Goal: Navigation & Orientation: Find specific page/section

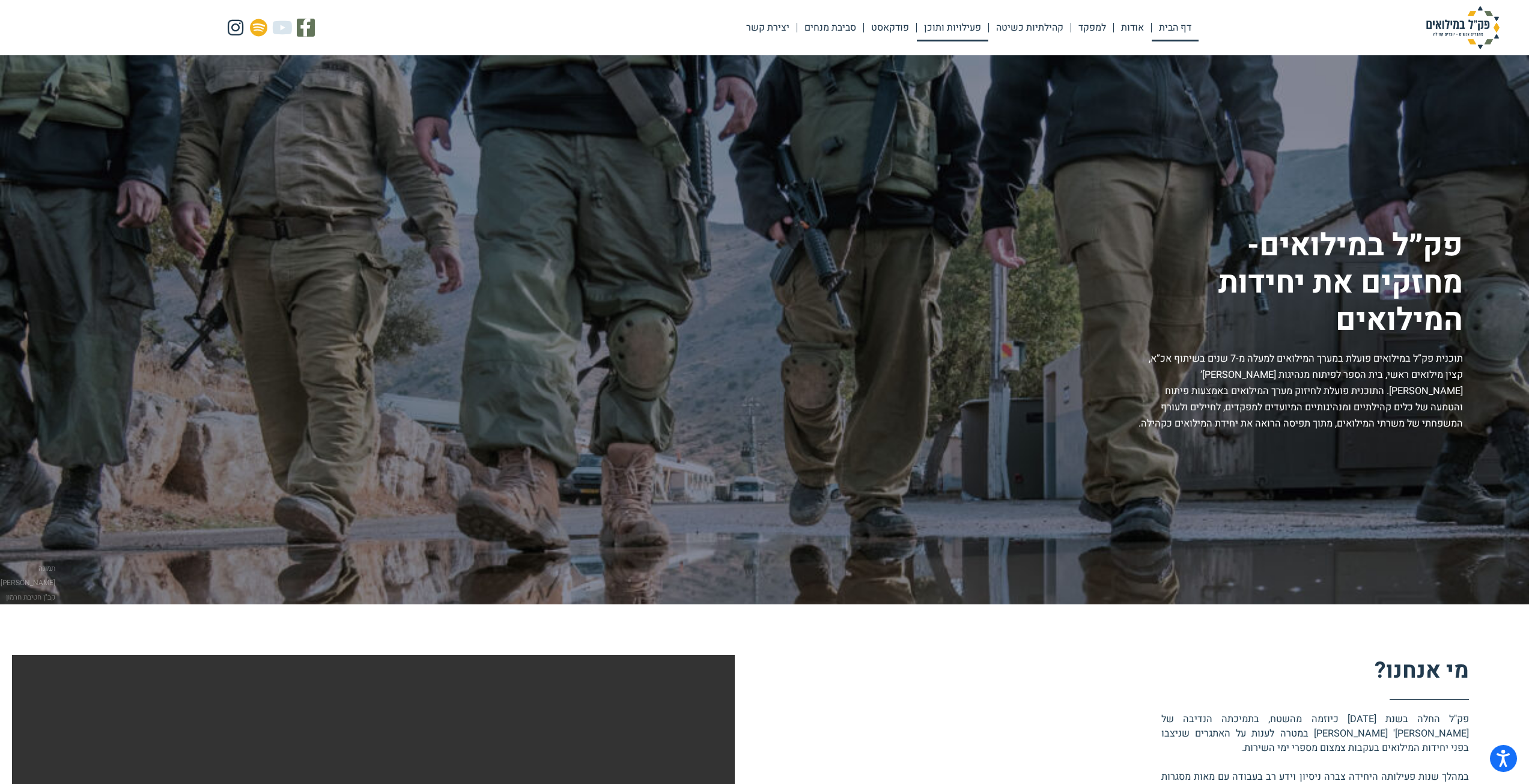
click at [942, 25] on link "פעילויות ותוכן" at bounding box center [953, 27] width 72 height 27
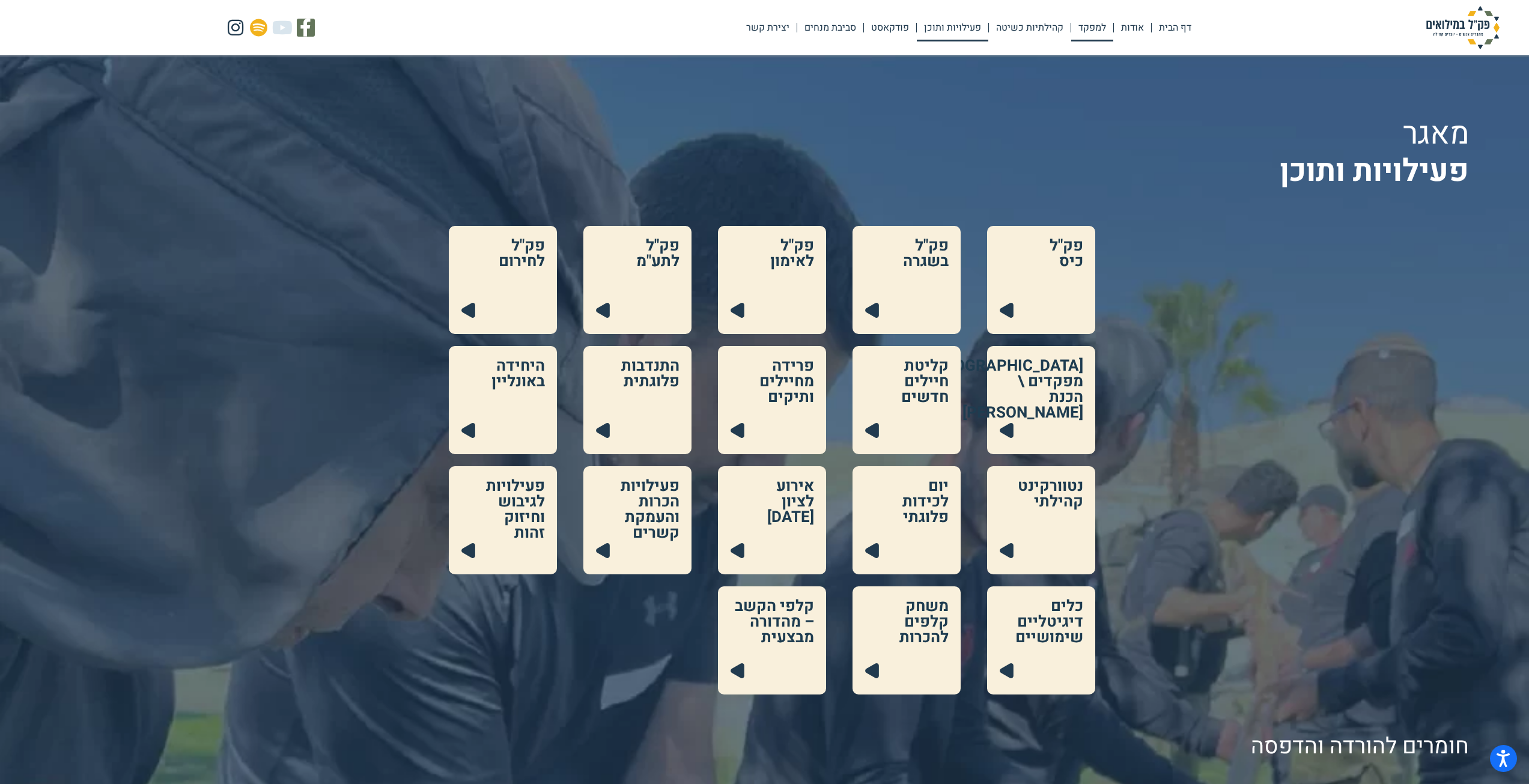
click at [1100, 27] on link "למפקד" at bounding box center [1093, 27] width 42 height 27
